Goal: Task Accomplishment & Management: Complete application form

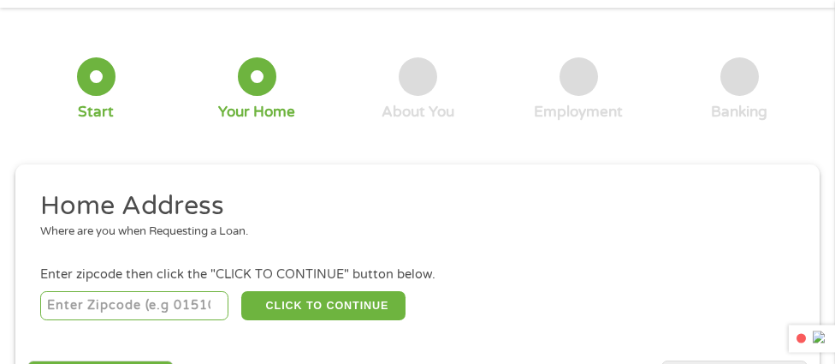
scroll to position [265, 0]
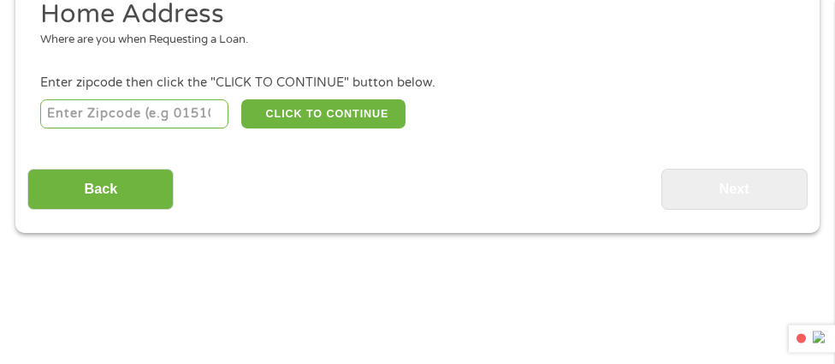
click at [175, 115] on input "number" at bounding box center [134, 113] width 189 height 29
type input "65738"
select select "[US_STATE]"
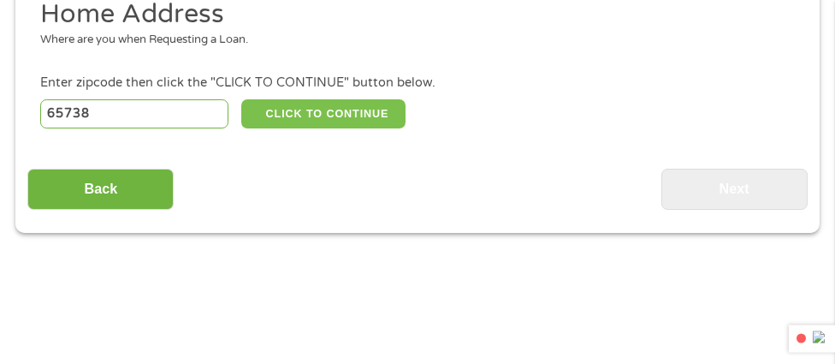
click at [323, 115] on button "CLICK TO CONTINUE" at bounding box center [323, 113] width 164 height 29
type input "65738"
type input "Republic"
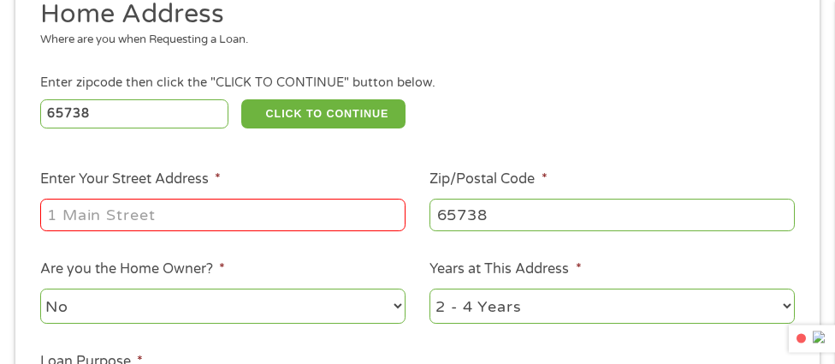
click at [189, 211] on input "Enter Your Street Address *" at bounding box center [222, 214] width 365 height 33
type input "[STREET_ADDRESS][PERSON_NAME]"
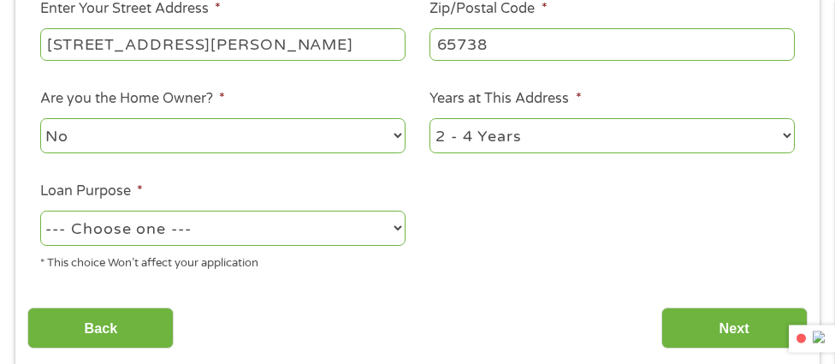
scroll to position [436, 0]
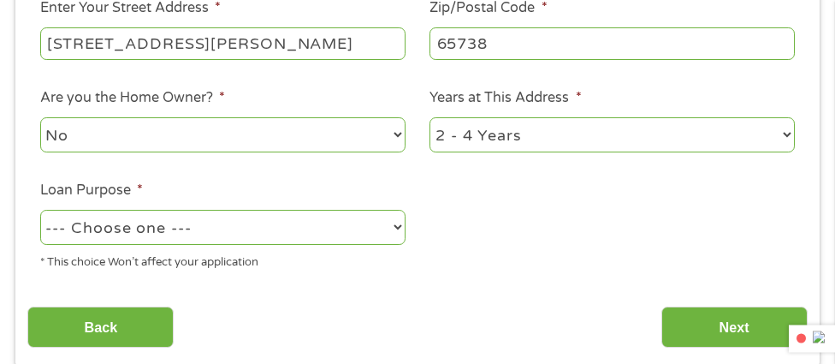
click at [296, 135] on select "No Yes" at bounding box center [222, 134] width 365 height 35
click at [40, 117] on select "No Yes" at bounding box center [222, 134] width 365 height 35
click at [512, 138] on select "1 Year or less 1 - 2 Years 2 - 4 Years Over 4 Years" at bounding box center [611, 134] width 365 height 35
select select "60months"
click at [429, 117] on select "1 Year or less 1 - 2 Years 2 - 4 Years Over 4 Years" at bounding box center [611, 134] width 365 height 35
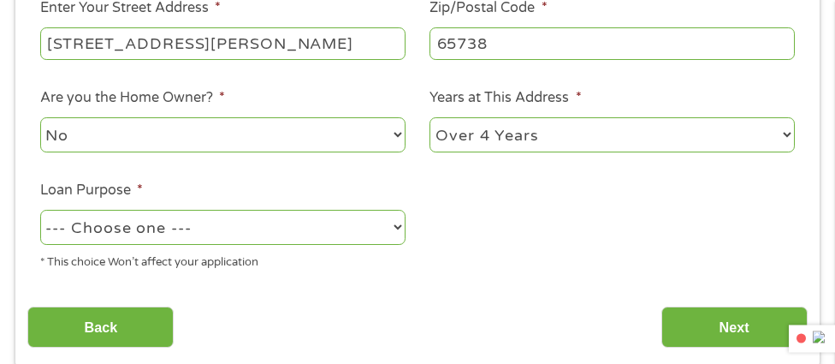
click at [333, 230] on select "--- Choose one --- Pay Bills Debt Consolidation Home Improvement Major Purchase…" at bounding box center [222, 227] width 365 height 35
select select "paybills"
click at [40, 210] on select "--- Choose one --- Pay Bills Debt Consolidation Home Improvement Major Purchase…" at bounding box center [222, 227] width 365 height 35
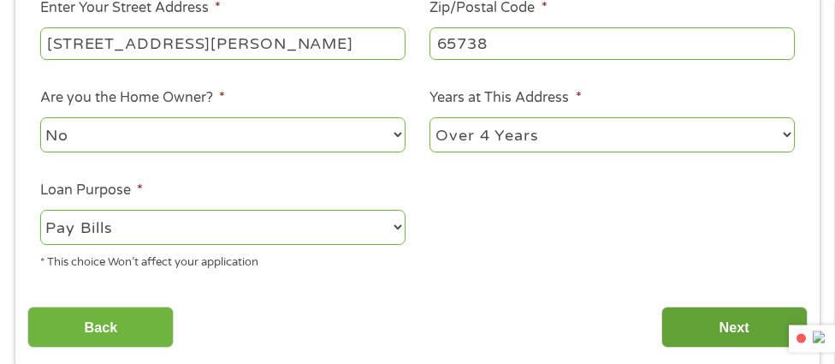
click at [735, 323] on input "Next" at bounding box center [734, 327] width 146 height 42
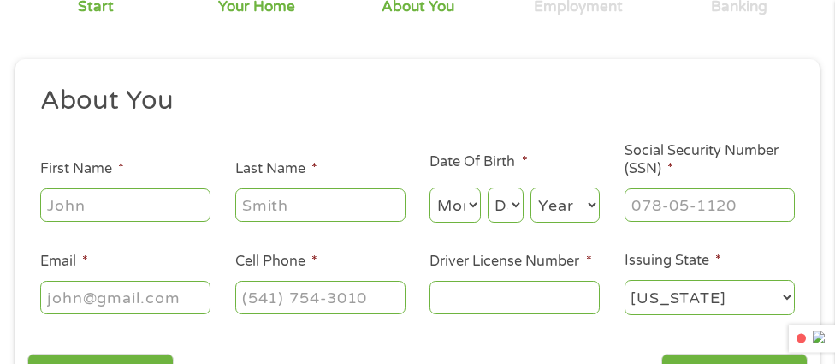
scroll to position [180, 0]
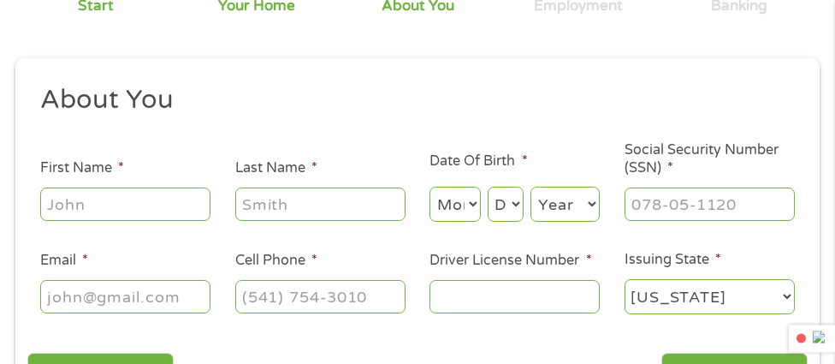
click at [93, 204] on input "First Name *" at bounding box center [125, 203] width 170 height 33
type input "[PERSON_NAME]"
type input "[EMAIL_ADDRESS][DOMAIN_NAME]"
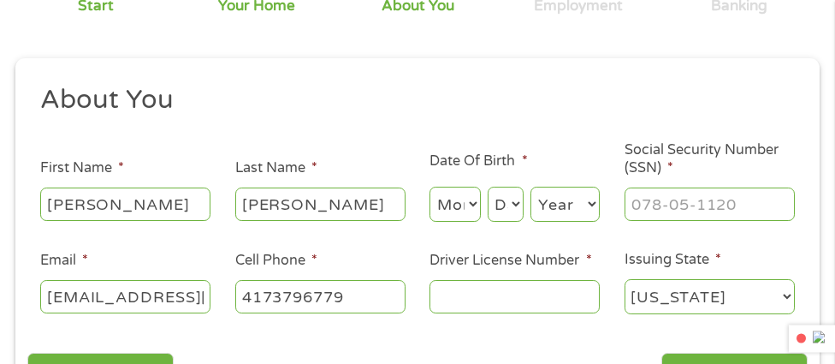
type input "[PHONE_NUMBER]"
click at [472, 200] on select "Month 1 2 3 4 5 6 7 8 9 10 11 12" at bounding box center [454, 204] width 50 height 35
select select "3"
click at [429, 187] on select "Month 1 2 3 4 5 6 7 8 9 10 11 12" at bounding box center [454, 204] width 50 height 35
click at [510, 208] on select "Day 1 2 3 4 5 6 7 8 9 10 11 12 13 14 15 16 17 18 19 20 21 22 23 24 25 26 27 28 …" at bounding box center [506, 204] width 36 height 35
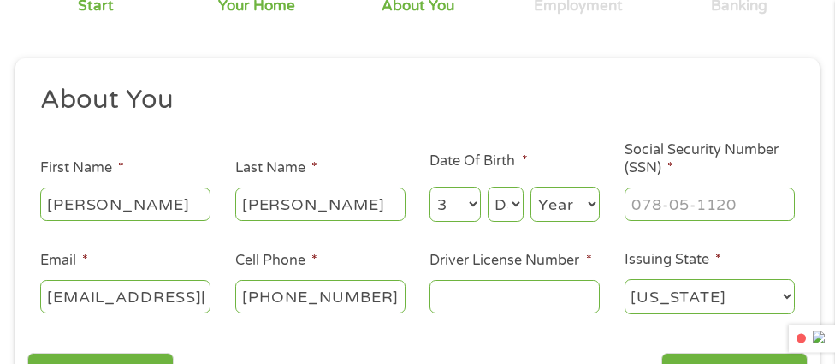
select select "16"
click at [488, 187] on select "Day 1 2 3 4 5 6 7 8 9 10 11 12 13 14 15 16 17 18 19 20 21 22 23 24 25 26 27 28 …" at bounding box center [506, 204] width 36 height 35
click at [566, 204] on select "Year [DATE] 2006 2005 2004 2003 2002 2001 2000 1999 1998 1997 1996 1995 1994 19…" at bounding box center [564, 204] width 69 height 35
select select "1987"
click at [530, 187] on select "Year [DATE] 2006 2005 2004 2003 2002 2001 2000 1999 1998 1997 1996 1995 1994 19…" at bounding box center [564, 204] width 69 height 35
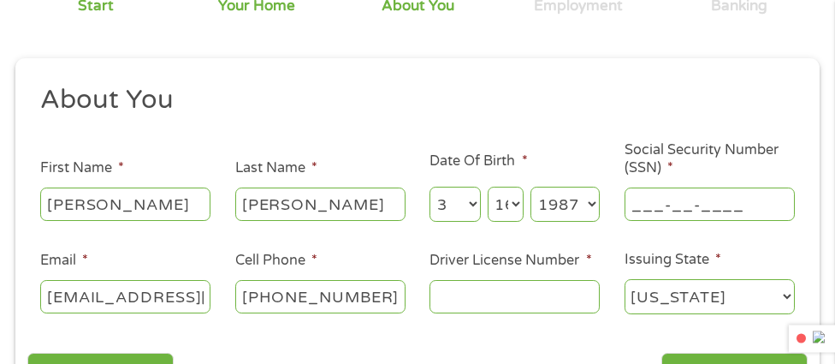
click at [666, 196] on input "___-__-____" at bounding box center [710, 203] width 170 height 33
type input "491-06-6268"
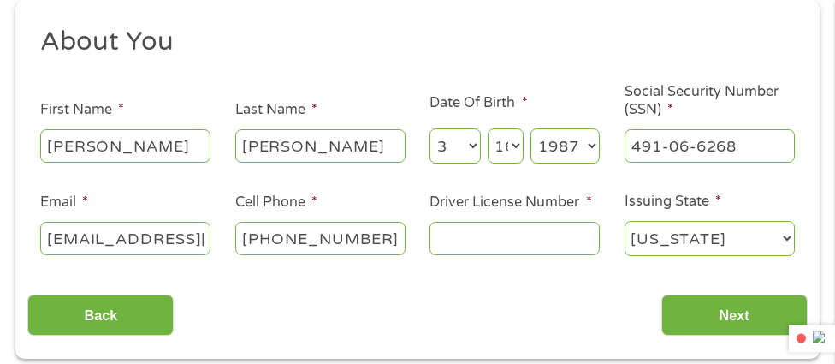
scroll to position [265, 0]
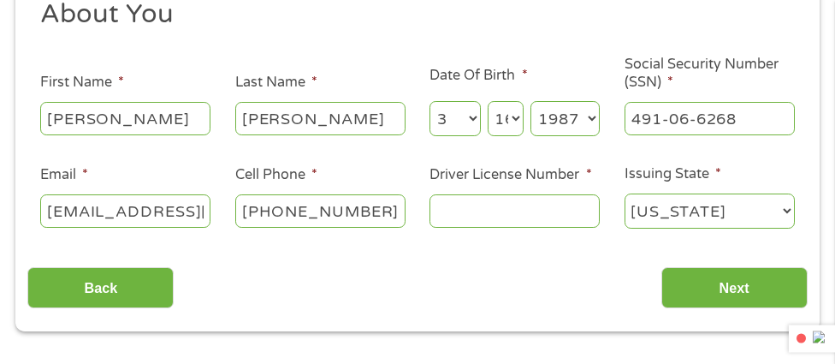
click at [544, 218] on input "Driver License Number *" at bounding box center [514, 210] width 170 height 33
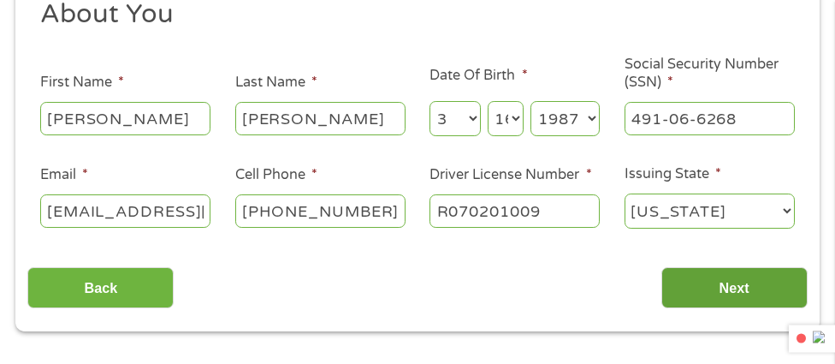
type input "R070201009"
click at [734, 284] on input "Next" at bounding box center [734, 288] width 146 height 42
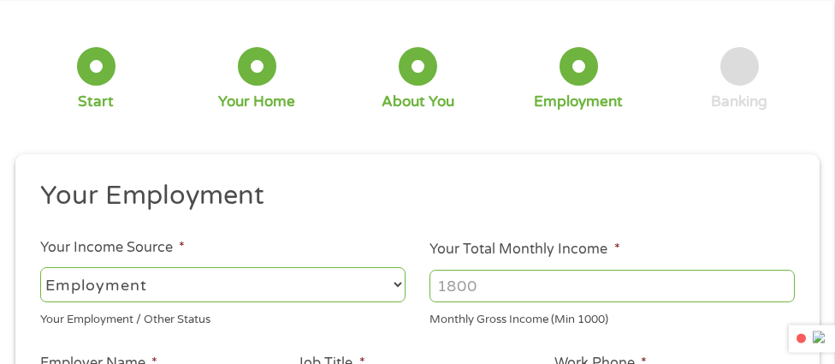
scroll to position [180, 0]
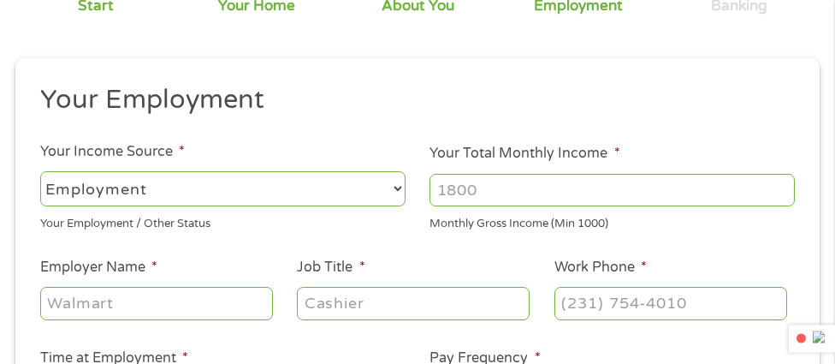
click at [116, 190] on select "--- Choose one --- Employment [DEMOGRAPHIC_DATA] Benefits" at bounding box center [222, 188] width 365 height 35
click at [40, 171] on select "--- Choose one --- Employment [DEMOGRAPHIC_DATA] Benefits" at bounding box center [222, 188] width 365 height 35
click at [487, 194] on input "Your Total Monthly Income *" at bounding box center [611, 190] width 365 height 33
type input "4000"
click at [133, 300] on input "Employer Name *" at bounding box center [156, 303] width 233 height 33
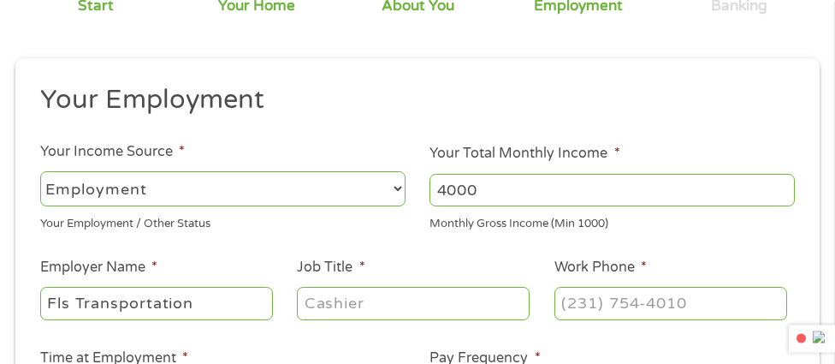
type input "Fls Transportation"
click at [364, 300] on input "Job Title *" at bounding box center [413, 303] width 233 height 33
type input "Logistics Coordinator"
click at [589, 301] on input "(___) ___-____" at bounding box center [670, 303] width 233 height 33
drag, startPoint x: 701, startPoint y: 306, endPoint x: 567, endPoint y: 298, distance: 133.7
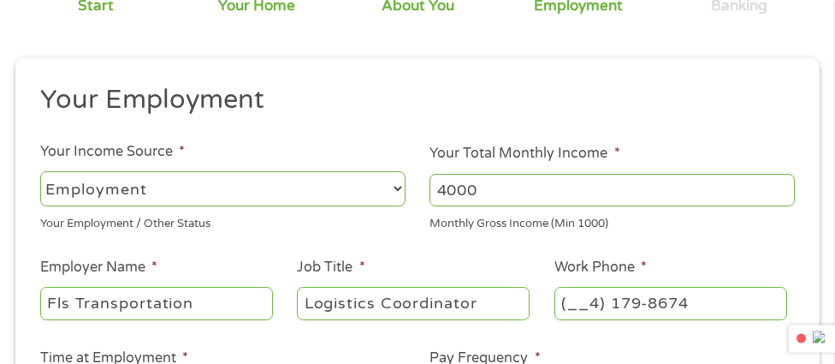
click at [567, 298] on input "(__4) 179-8674" at bounding box center [670, 303] width 233 height 33
type input "[PHONE_NUMBER]"
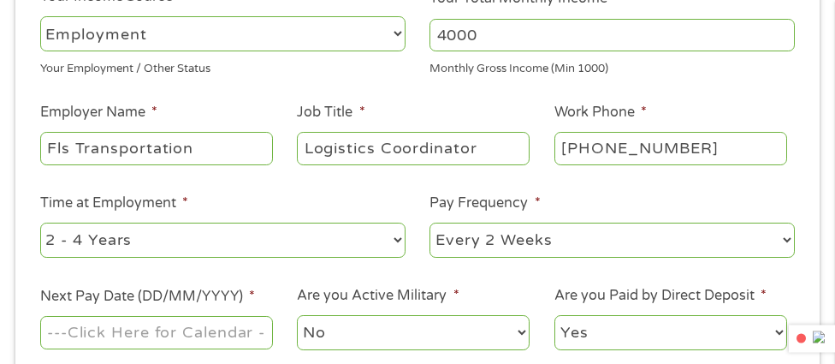
scroll to position [436, 0]
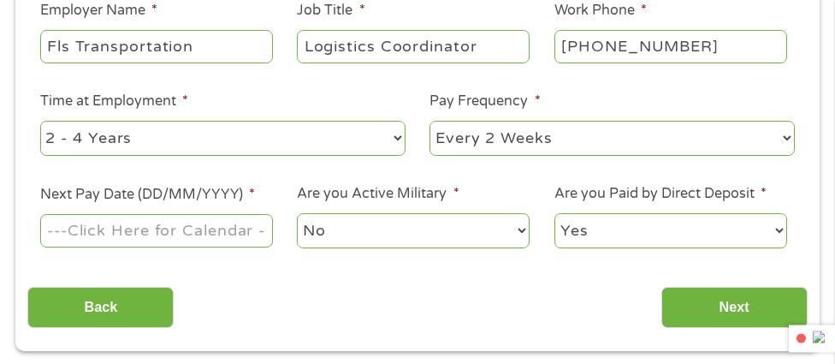
click at [370, 142] on select "--- Choose one --- 1 Year or less 1 - 2 Years 2 - 4 Years Over 4 Years" at bounding box center [222, 138] width 365 height 35
select select "60months"
click at [40, 121] on select "--- Choose one --- 1 Year or less 1 - 2 Years 2 - 4 Years Over 4 Years" at bounding box center [222, 138] width 365 height 35
click at [226, 239] on input "Next Pay Date (DD/MM/YYYY) *" at bounding box center [156, 230] width 233 height 33
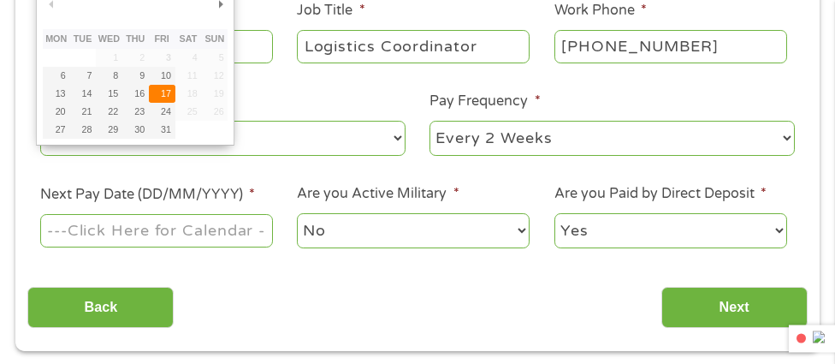
type input "[DATE]"
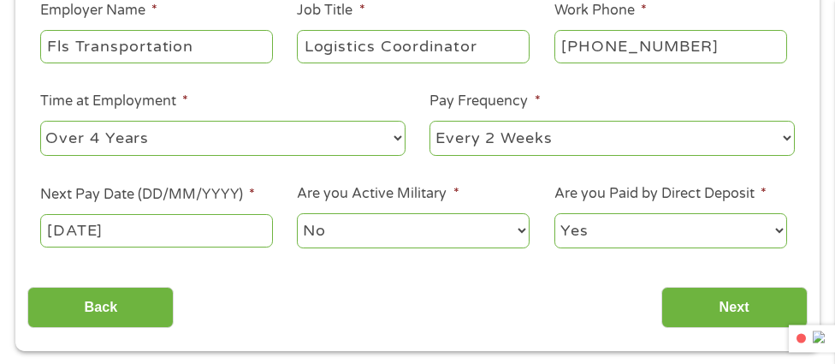
click at [487, 235] on select "No Yes" at bounding box center [413, 230] width 233 height 35
click at [561, 283] on div "Back Next" at bounding box center [416, 301] width 779 height 54
click at [637, 226] on select "Yes No" at bounding box center [670, 230] width 233 height 35
click at [554, 213] on select "Yes No" at bounding box center [670, 230] width 233 height 35
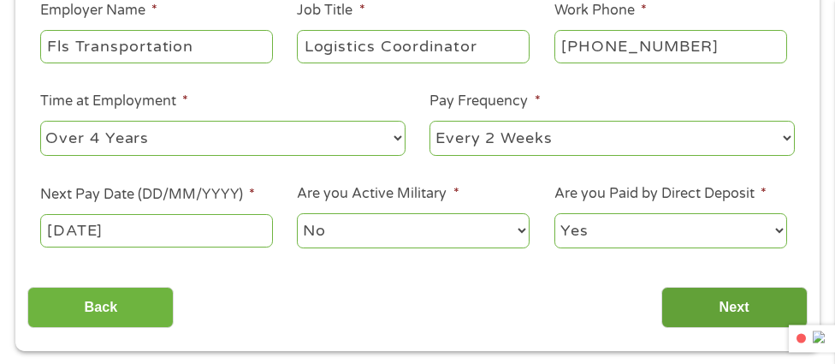
click at [744, 327] on input "Next" at bounding box center [734, 308] width 146 height 42
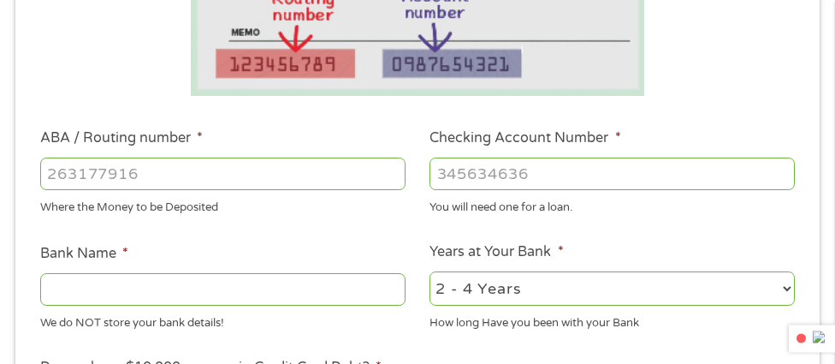
click at [734, 317] on div "How long Have you been with your Bank" at bounding box center [611, 320] width 365 height 23
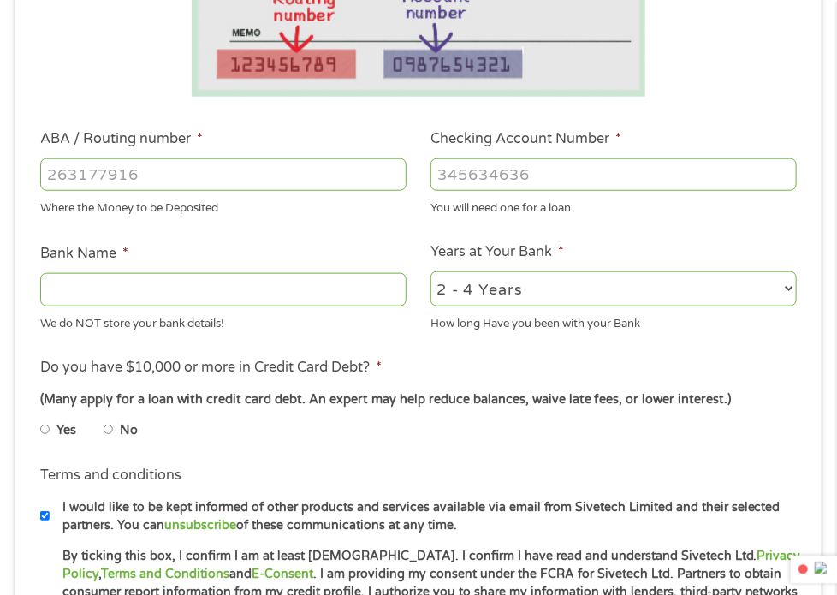
click at [178, 170] on input "ABA / Routing number *" at bounding box center [223, 174] width 366 height 33
type input "286582876"
type input "TELCOMM CREDIT UNION"
type input "286582876"
click at [504, 171] on input "Checking Account Number *" at bounding box center [613, 174] width 366 height 33
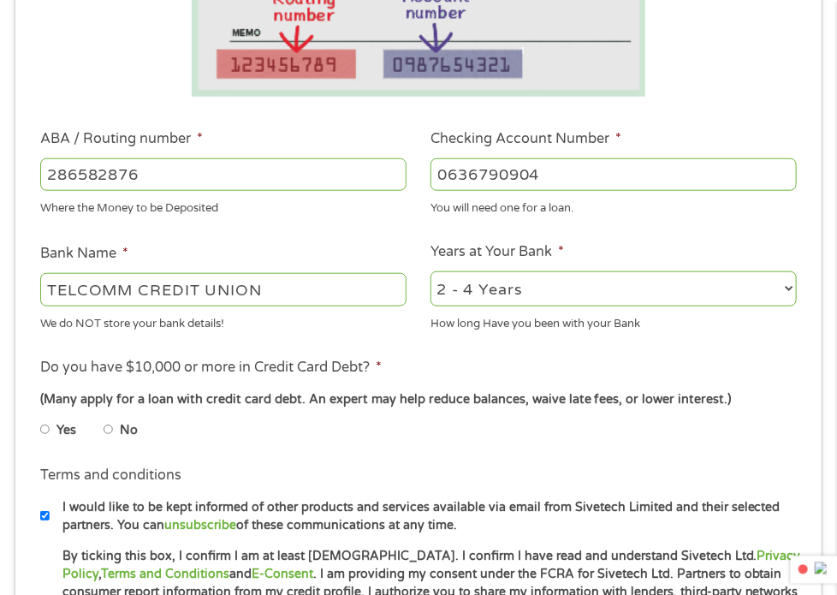
type input "0636790904"
click at [114, 431] on li "No" at bounding box center [135, 429] width 62 height 33
click at [107, 427] on input "No" at bounding box center [109, 429] width 10 height 27
radio input "true"
click at [45, 430] on input "Yes" at bounding box center [45, 429] width 10 height 27
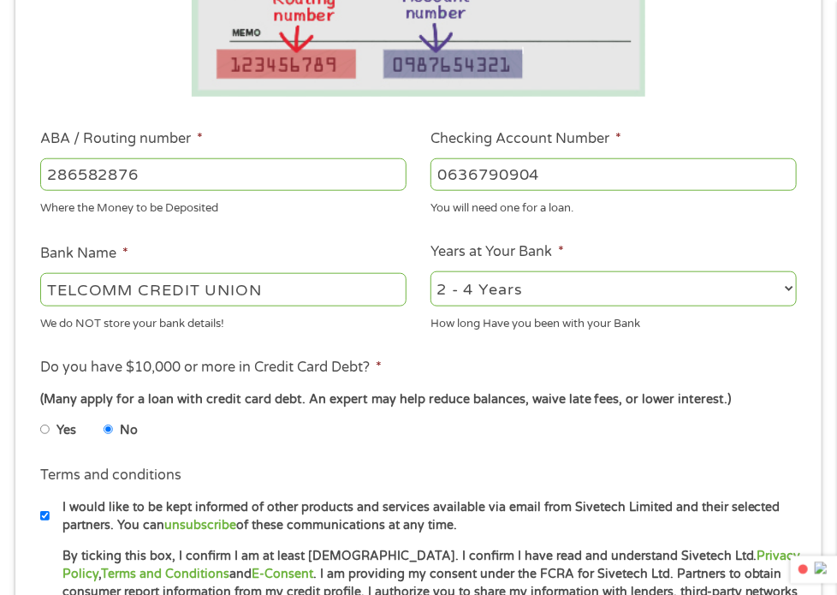
radio input "true"
click at [110, 429] on input "No" at bounding box center [109, 429] width 10 height 27
radio input "true"
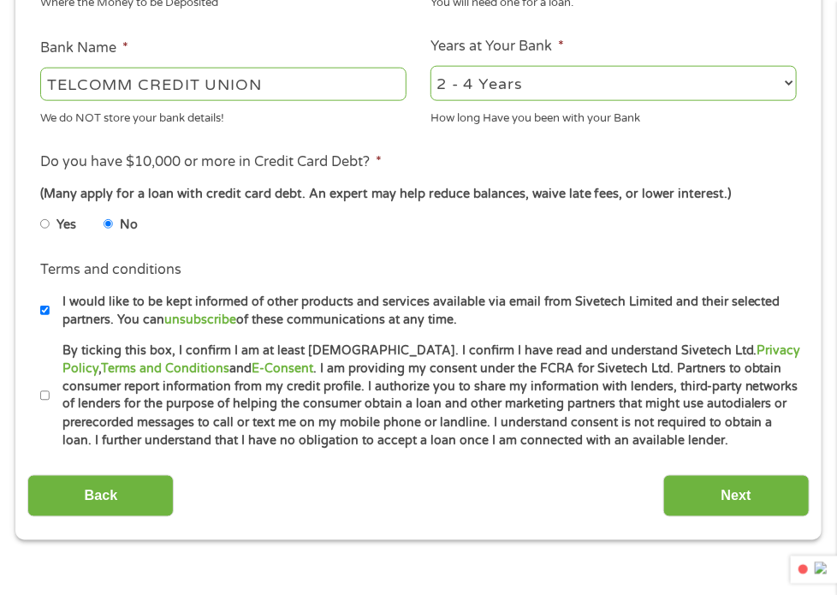
scroll to position [693, 0]
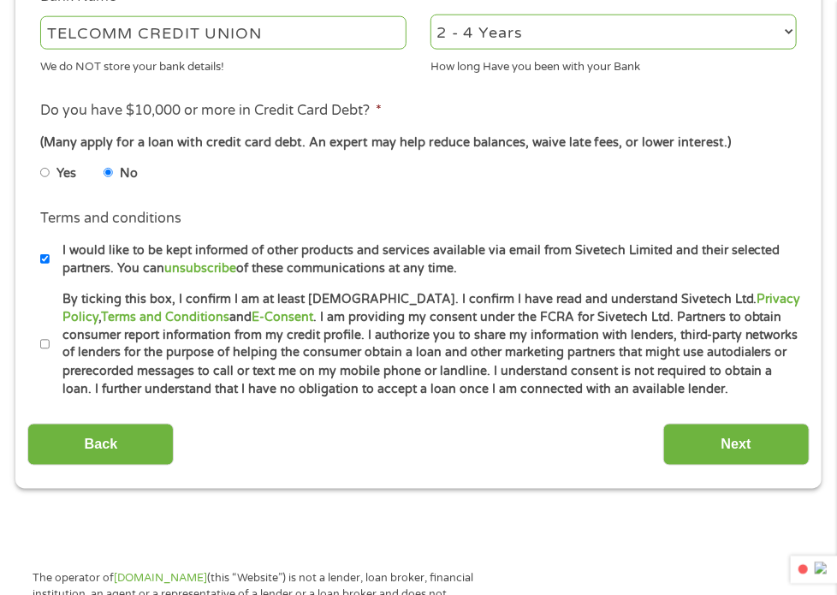
click at [46, 344] on input "By ticking this box, I confirm I am at least [DEMOGRAPHIC_DATA]. I confirm I ha…" at bounding box center [45, 344] width 10 height 27
checkbox input "true"
click at [719, 444] on input "Next" at bounding box center [736, 444] width 146 height 42
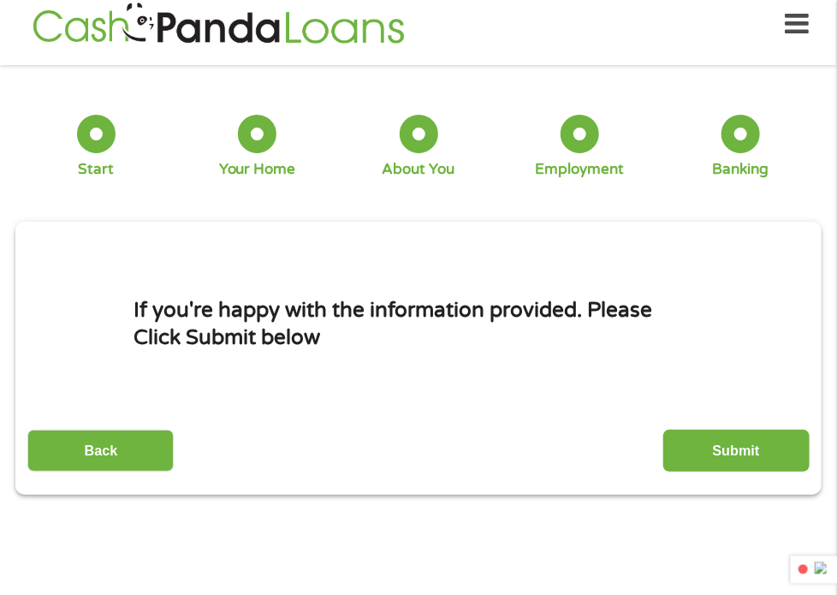
scroll to position [8, 0]
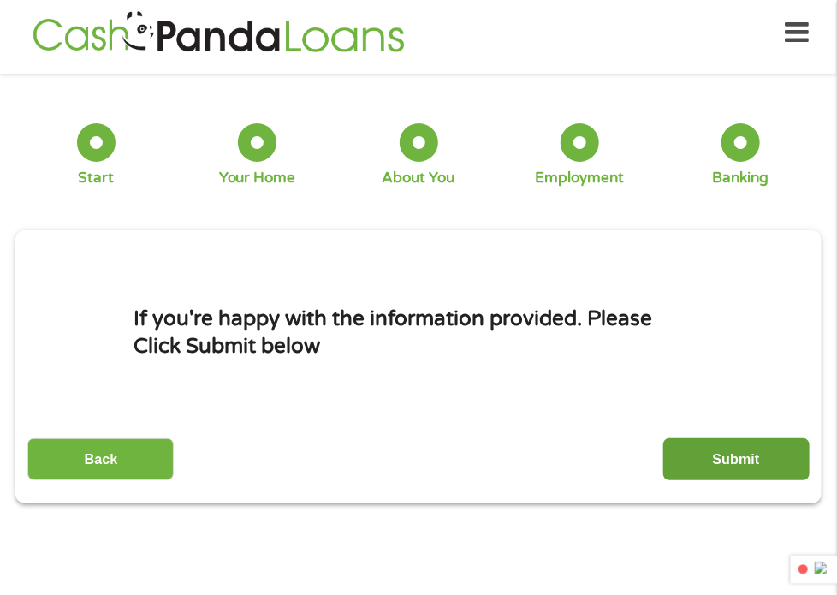
click at [737, 458] on input "Submit" at bounding box center [736, 459] width 146 height 42
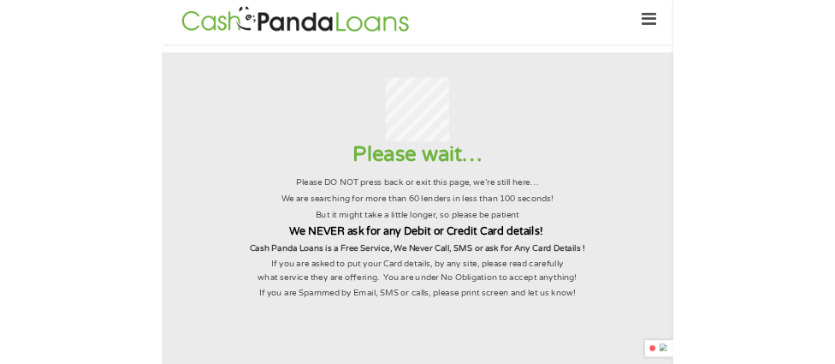
scroll to position [0, 0]
